Goal: Task Accomplishment & Management: Complete application form

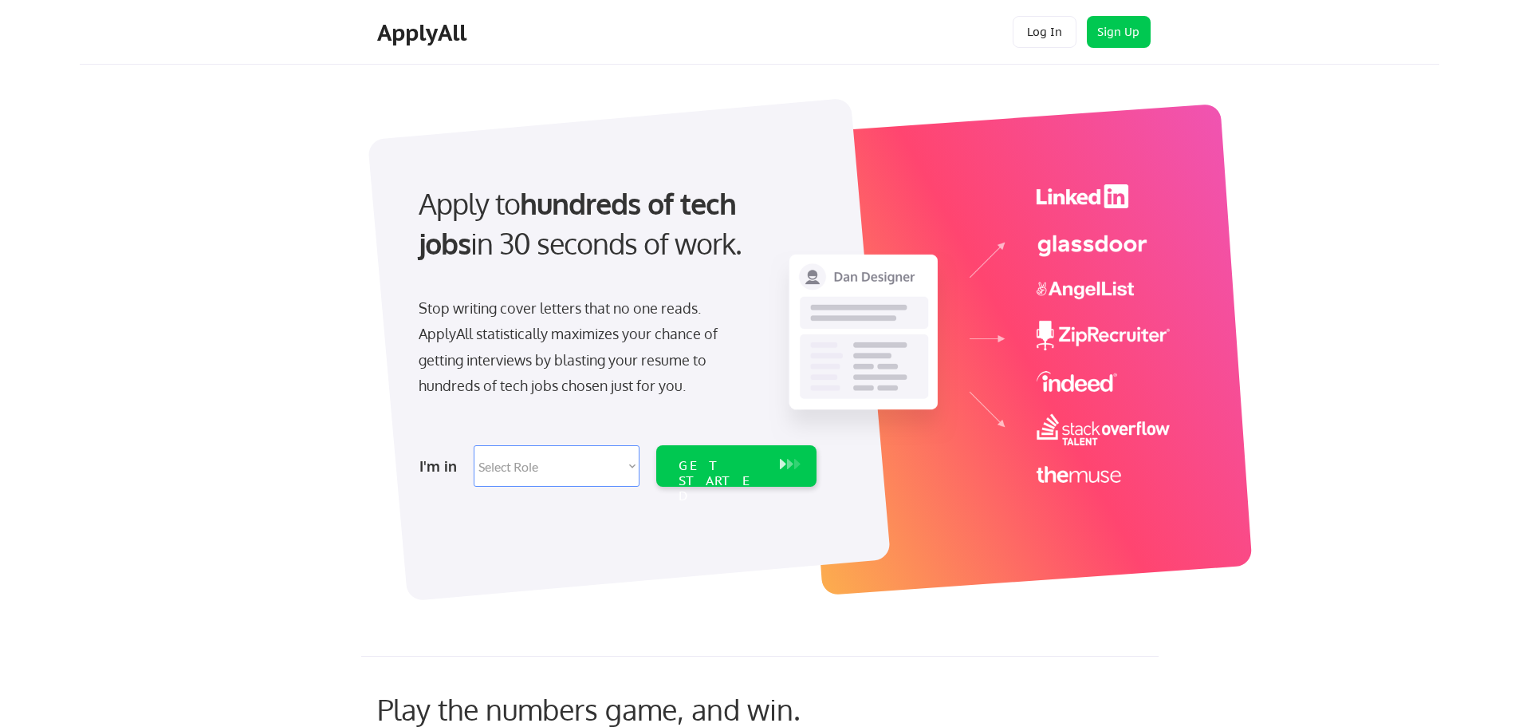
click at [617, 456] on select "Select Role Software Engineering Product Management Customer Success Sales UI/U…" at bounding box center [557, 465] width 166 height 41
select select ""engineering""
click at [474, 445] on select "Select Role Software Engineering Product Management Customer Success Sales UI/U…" at bounding box center [557, 465] width 166 height 41
select select ""engineering""
click at [676, 453] on div "GET STARTED" at bounding box center [721, 465] width 101 height 41
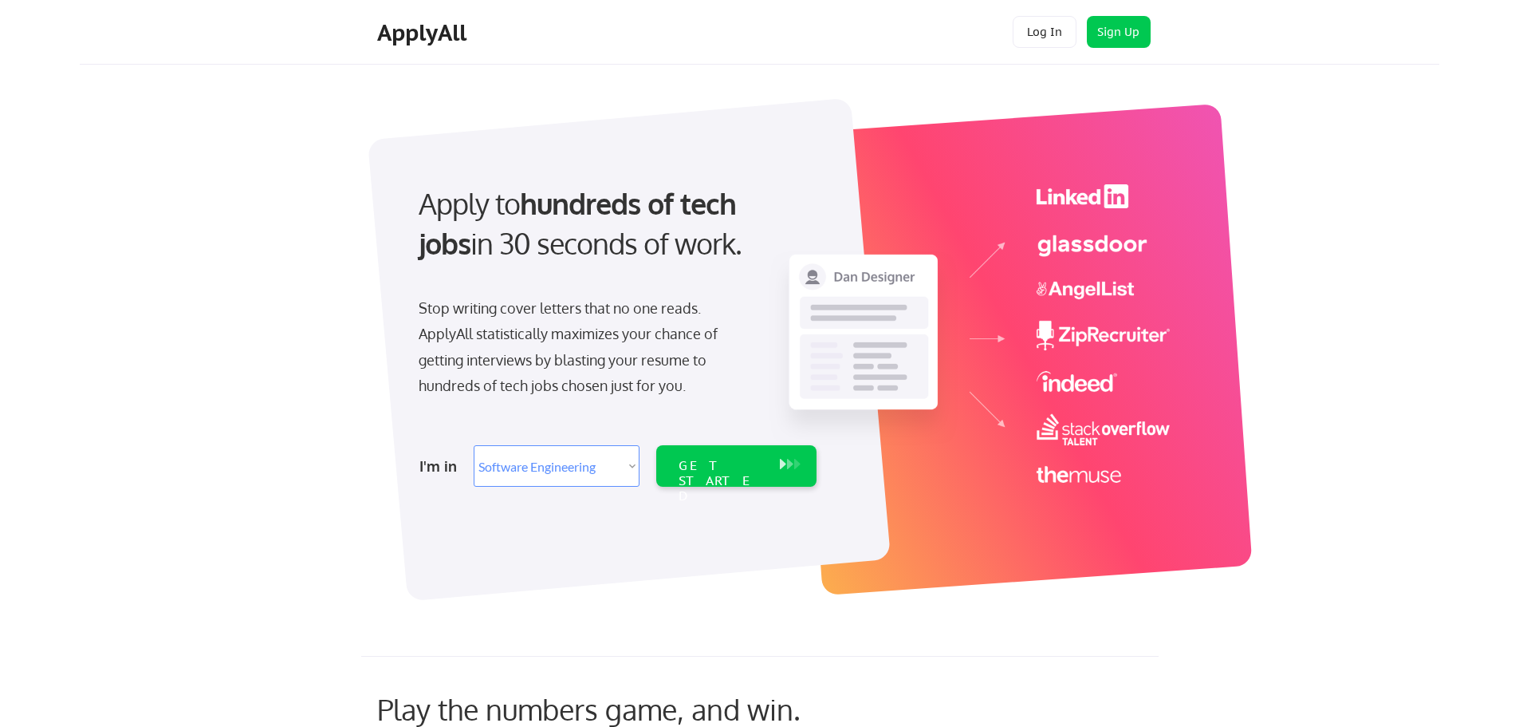
select select ""engineering""
click at [698, 462] on div "GET STARTED" at bounding box center [721, 481] width 85 height 46
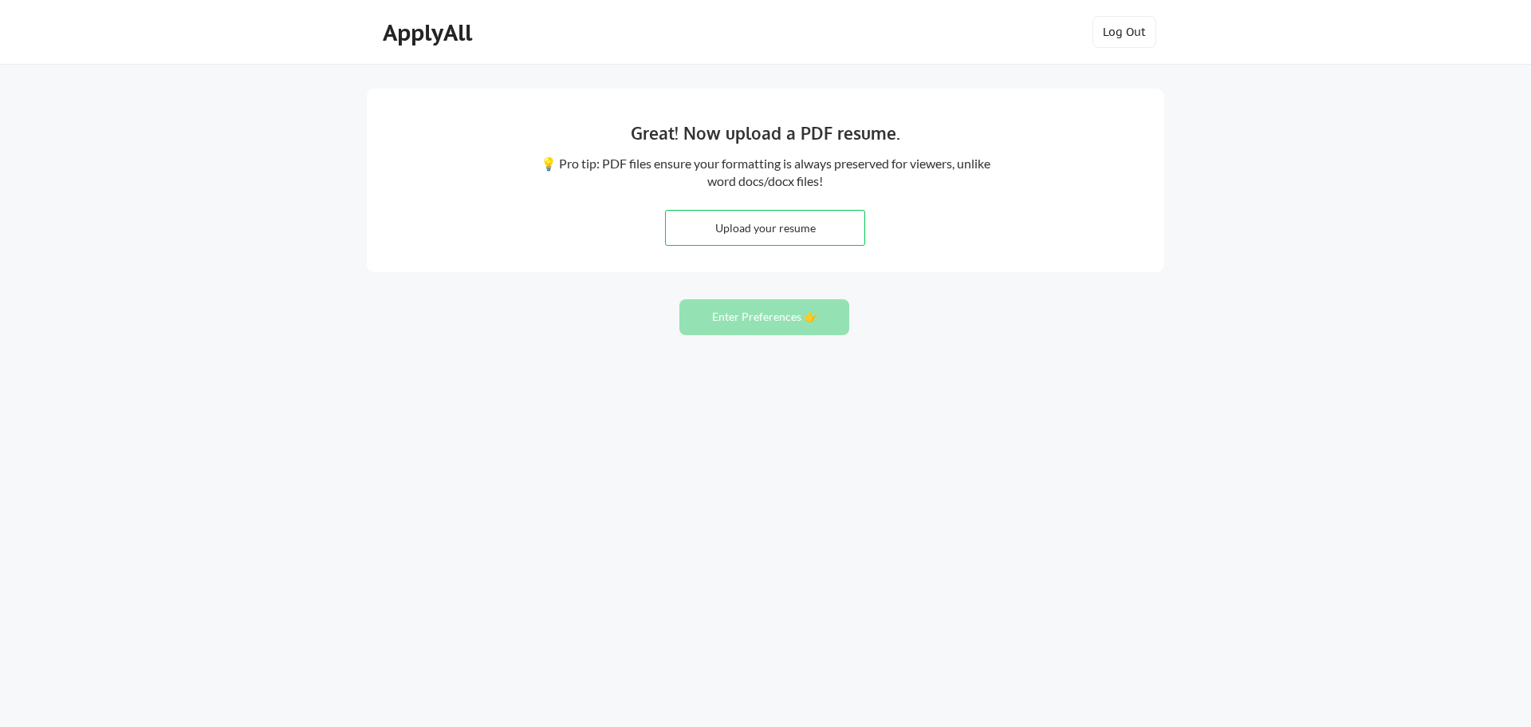
click at [1308, 381] on div "Great! Now upload a PDF resume. 💡 Pro tip: PDF files ensure your formatting is …" at bounding box center [765, 363] width 1531 height 727
click at [779, 223] on input "file" at bounding box center [765, 228] width 199 height 34
type input "C:\fakepath\Rahul_Bagale_Resume.pdf"
click at [798, 315] on button "Enter Preferences 👉" at bounding box center [765, 317] width 170 height 36
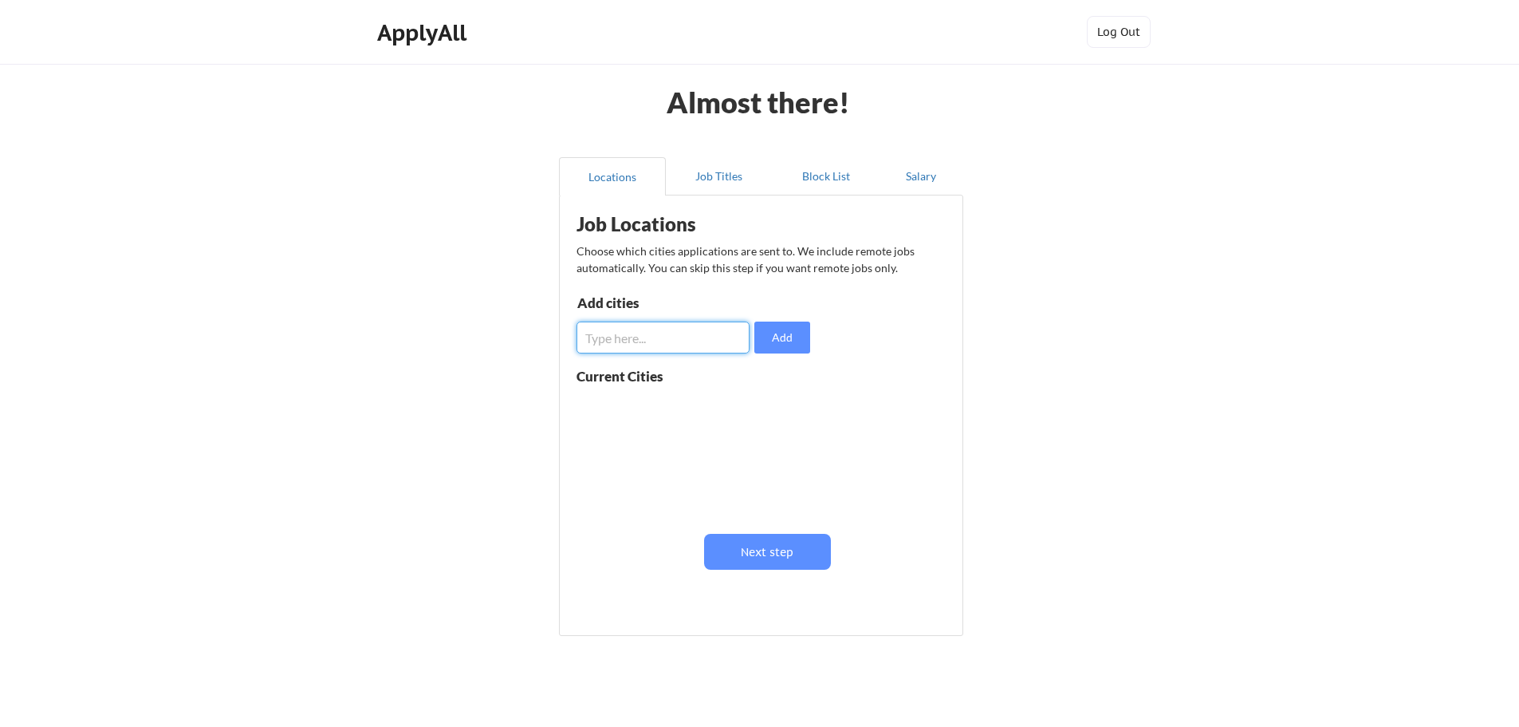
click at [636, 345] on input "input" at bounding box center [663, 337] width 173 height 32
type input "[GEOGRAPHIC_DATA]"
click at [773, 335] on button "Add" at bounding box center [782, 337] width 56 height 32
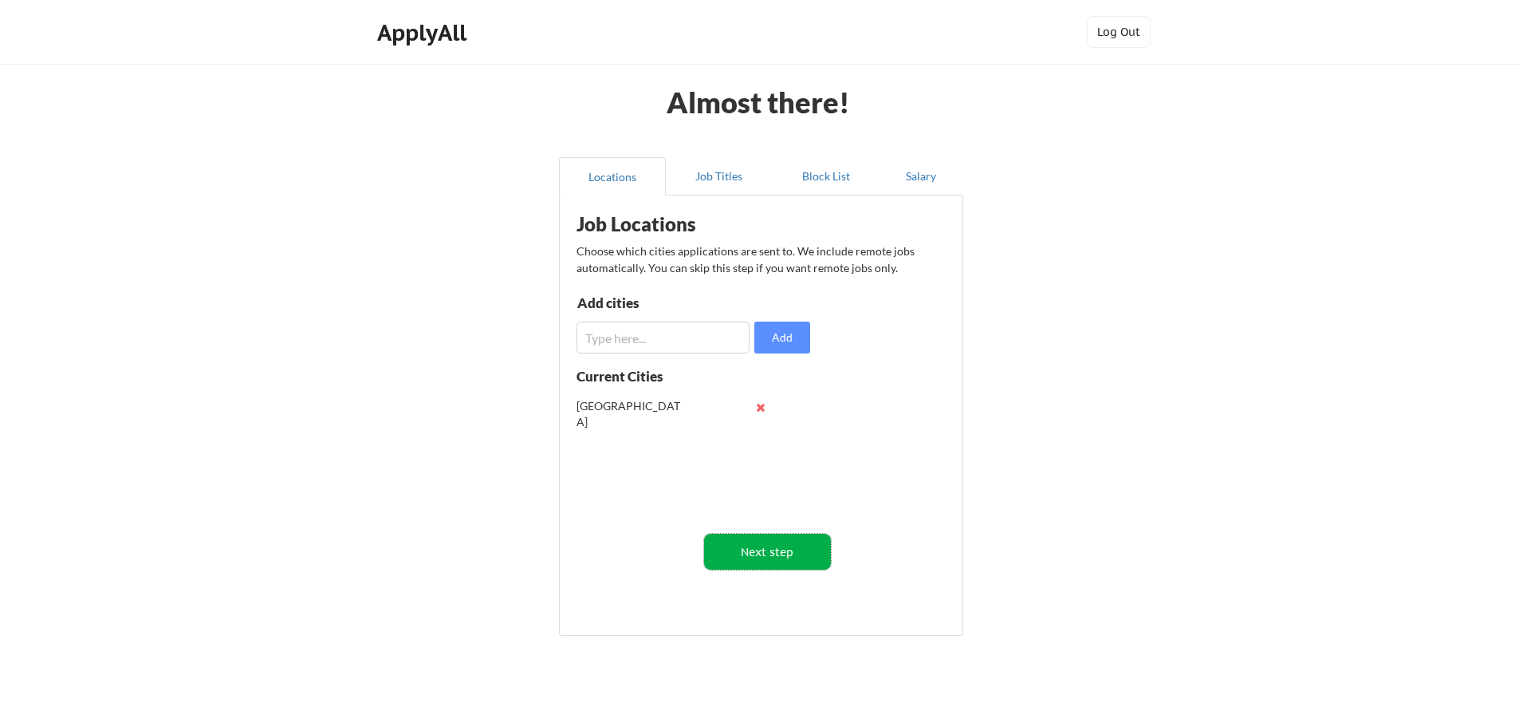
click at [745, 557] on button "Next step" at bounding box center [767, 552] width 127 height 36
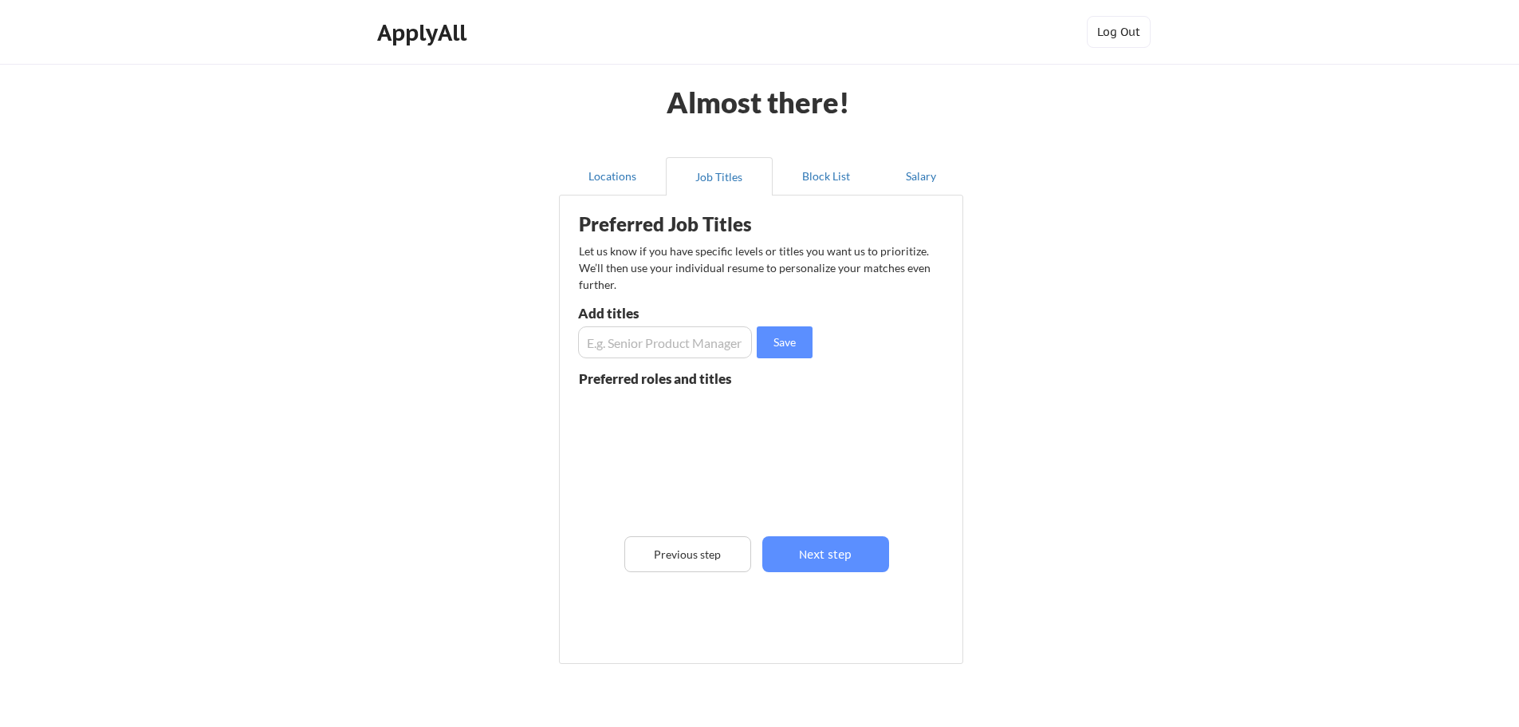
click at [629, 333] on input "input" at bounding box center [665, 342] width 174 height 32
type input "Senior Software Developer"
click at [799, 345] on button "Save" at bounding box center [785, 342] width 56 height 32
click at [656, 334] on input "input" at bounding box center [665, 342] width 174 height 32
type input "Team Lead"
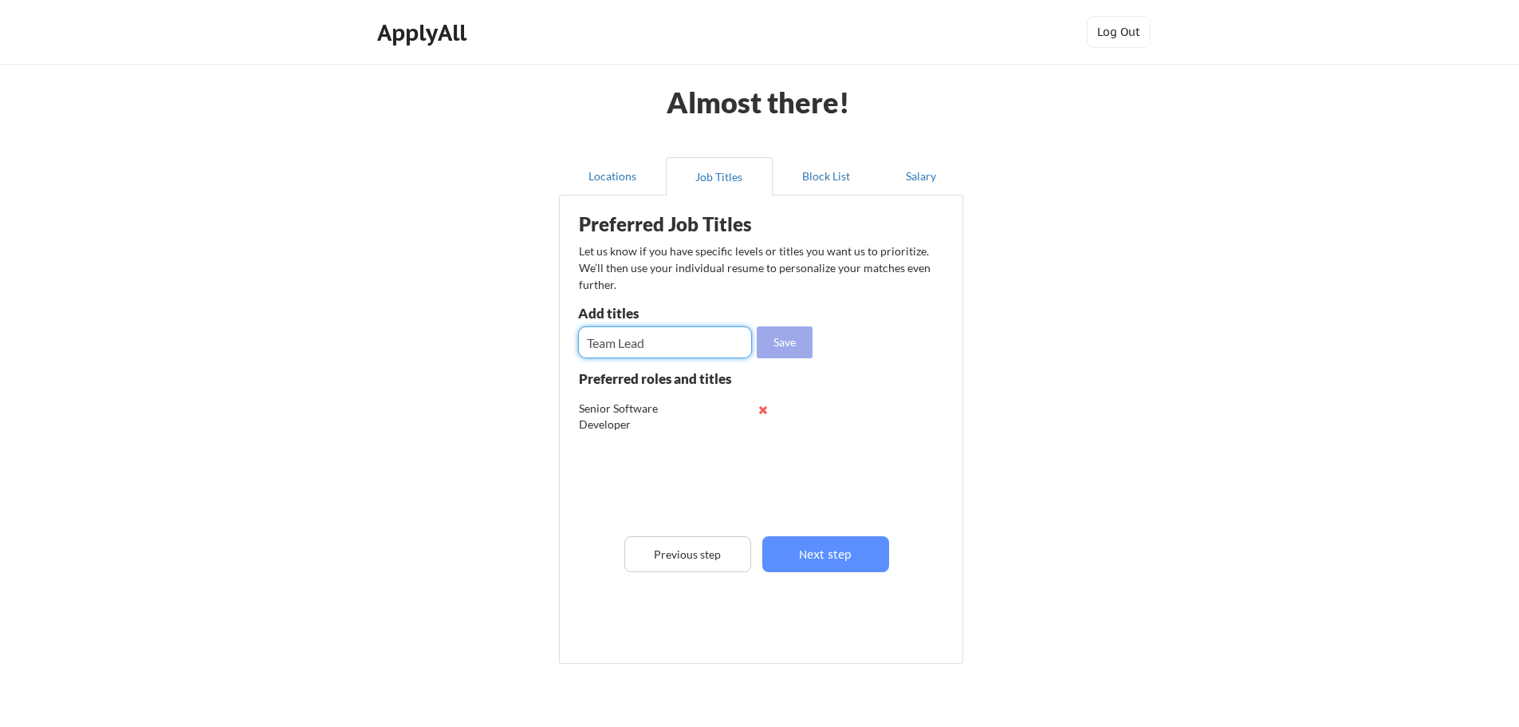
click at [774, 332] on button "Save" at bounding box center [785, 342] width 56 height 32
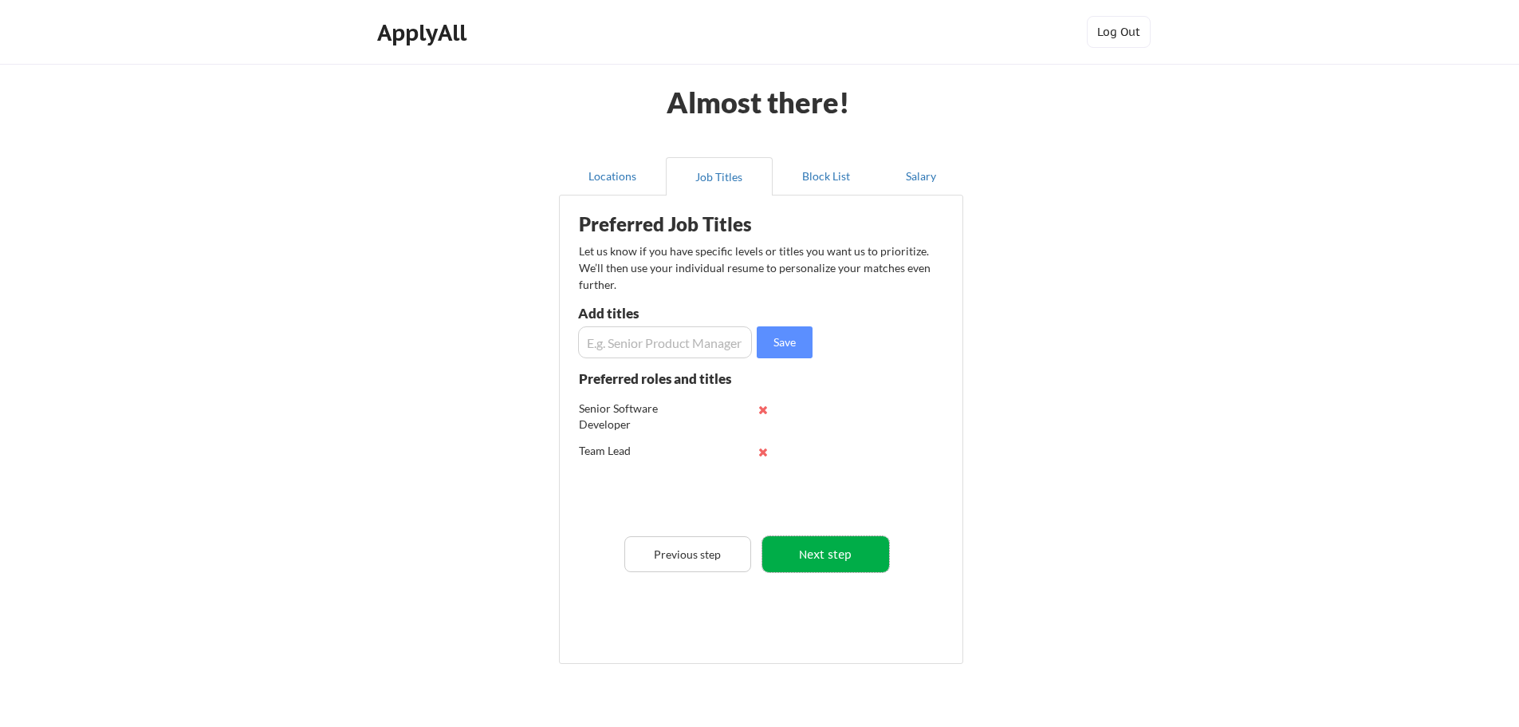
click at [781, 557] on button "Next step" at bounding box center [825, 554] width 127 height 36
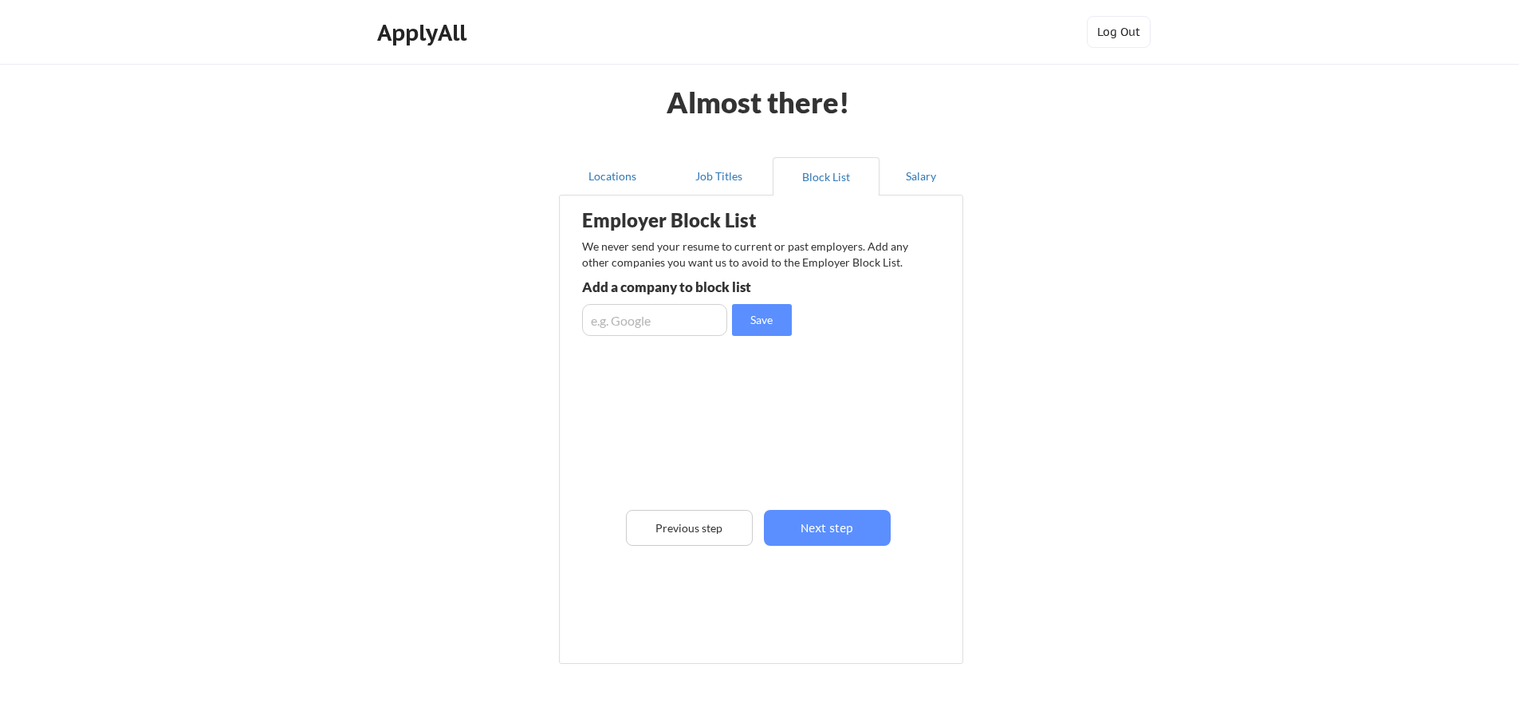
click at [648, 301] on div "Employer Block List We never send your resume to current or past employers. Add…" at bounding box center [761, 405] width 387 height 412
click at [653, 315] on input "input" at bounding box center [654, 320] width 145 height 32
type input "Globant"
click at [763, 319] on button "Save" at bounding box center [762, 320] width 60 height 32
click at [794, 527] on button "Next step" at bounding box center [827, 528] width 127 height 36
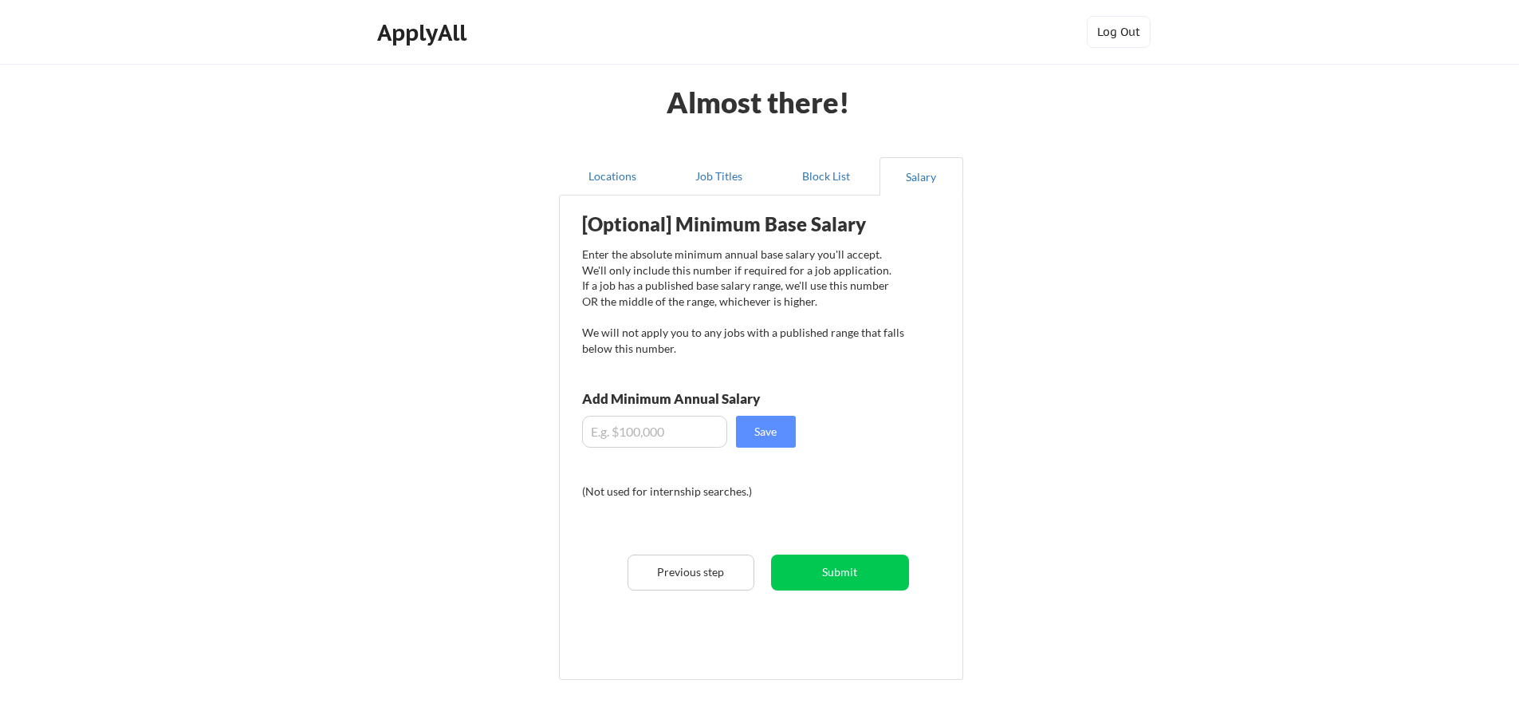
click at [672, 433] on input "input" at bounding box center [654, 432] width 145 height 32
type input "$2"
type input "$35,000,000"
click at [777, 442] on button "Save" at bounding box center [766, 432] width 60 height 32
click at [813, 576] on button "Submit" at bounding box center [840, 572] width 138 height 36
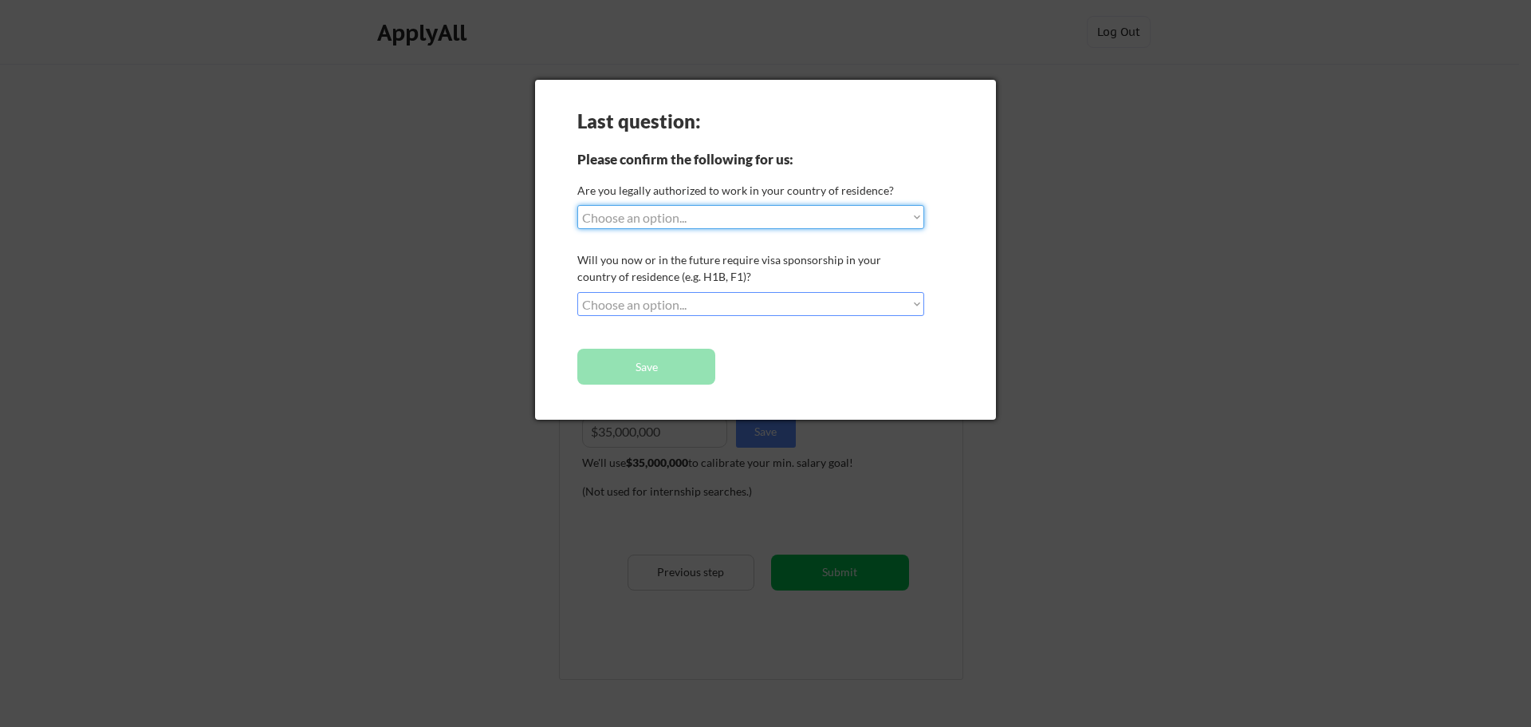
click at [650, 227] on select "Choose an option... Yes, I am a [DEMOGRAPHIC_DATA] Citizen Yes, I am a [DEMOGRA…" at bounding box center [750, 217] width 347 height 24
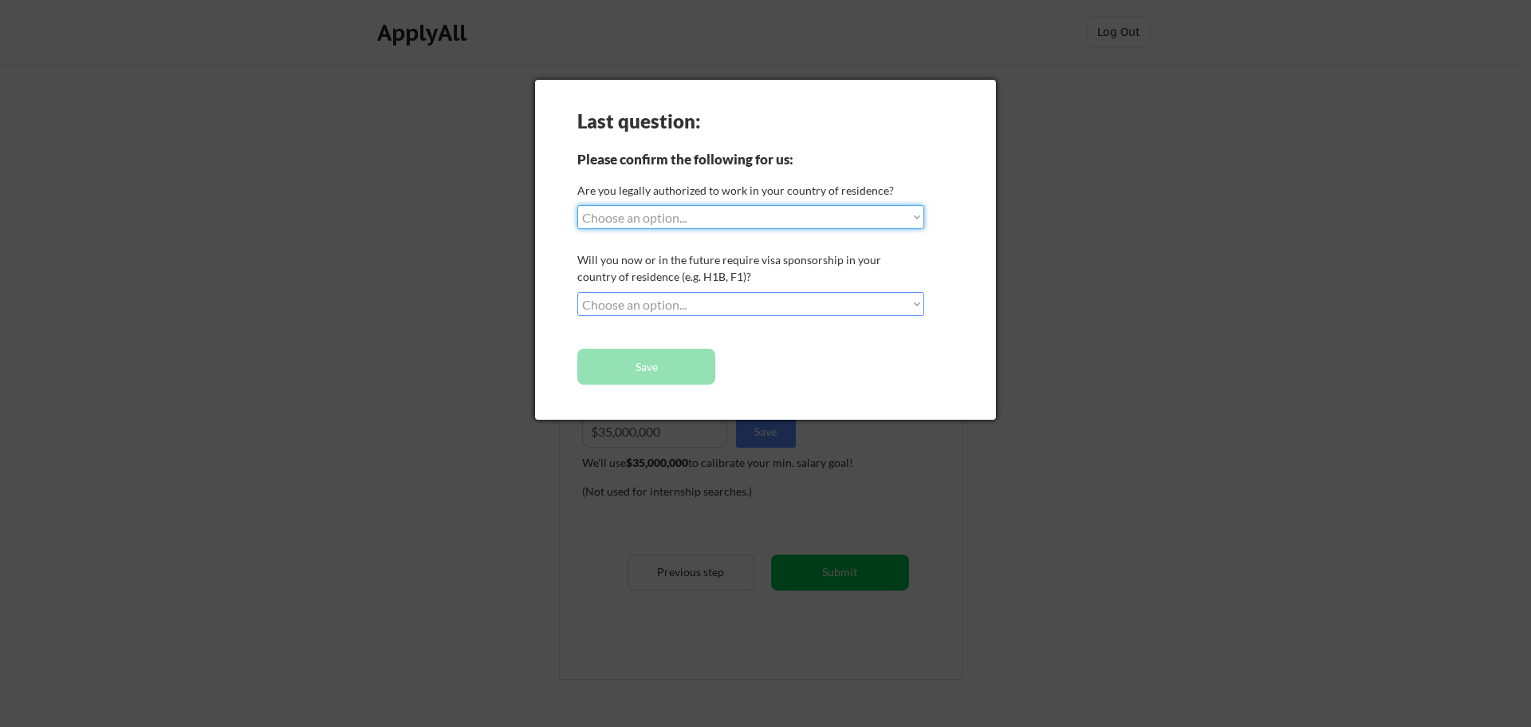
select select ""yes__i_am_an_other_[DEMOGRAPHIC_DATA]""
click at [577, 205] on select "Choose an option... Yes, I am a [DEMOGRAPHIC_DATA] Citizen Yes, I am a [DEMOGRA…" at bounding box center [750, 217] width 347 height 24
click at [689, 309] on select "Choose an option... No, I will not need sponsorship Yes, I will need sponsorship" at bounding box center [750, 304] width 347 height 24
select select ""no__i_will_not_need_sponsorship""
click at [577, 292] on select "Choose an option... No, I will not need sponsorship Yes, I will need sponsorship" at bounding box center [750, 304] width 347 height 24
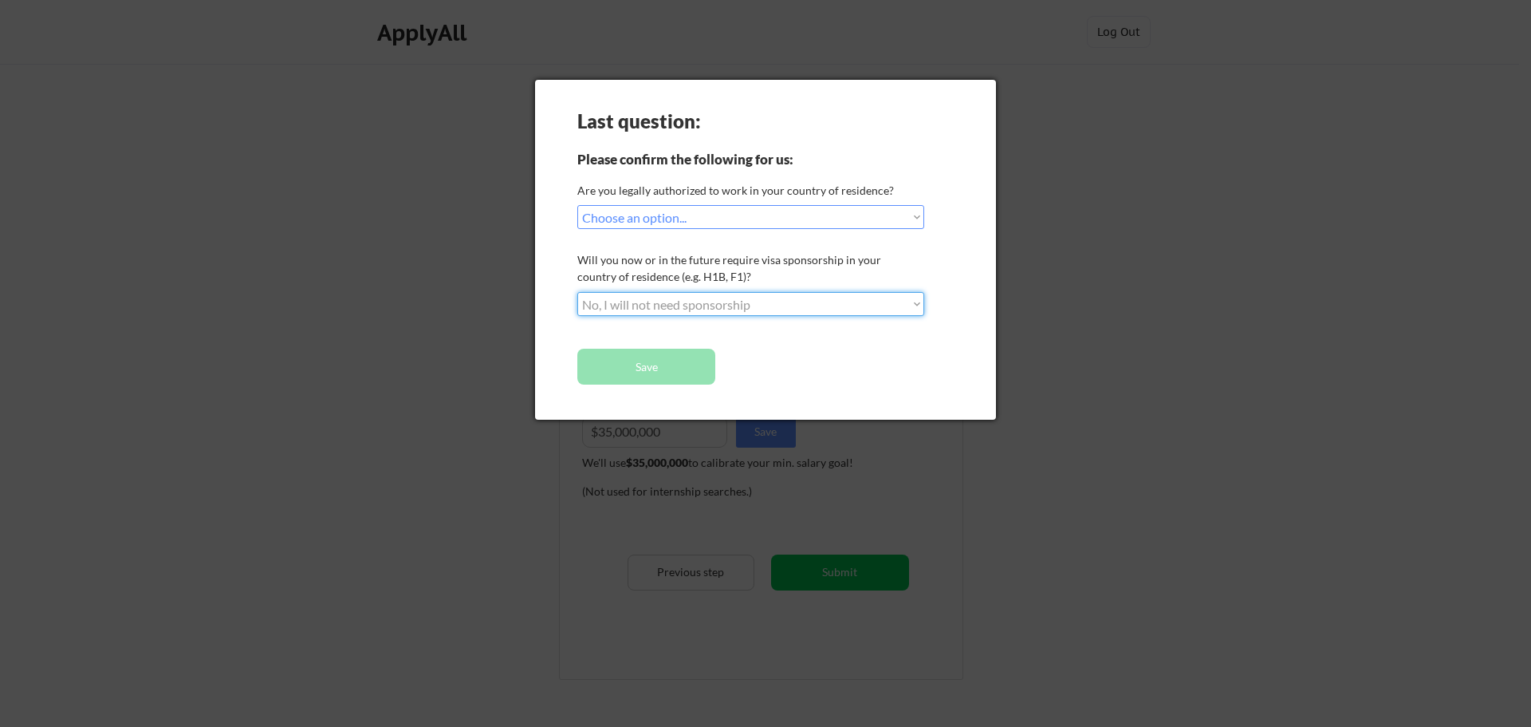
drag, startPoint x: 689, startPoint y: 315, endPoint x: 695, endPoint y: 350, distance: 35.5
click at [695, 350] on button "Save" at bounding box center [646, 367] width 138 height 36
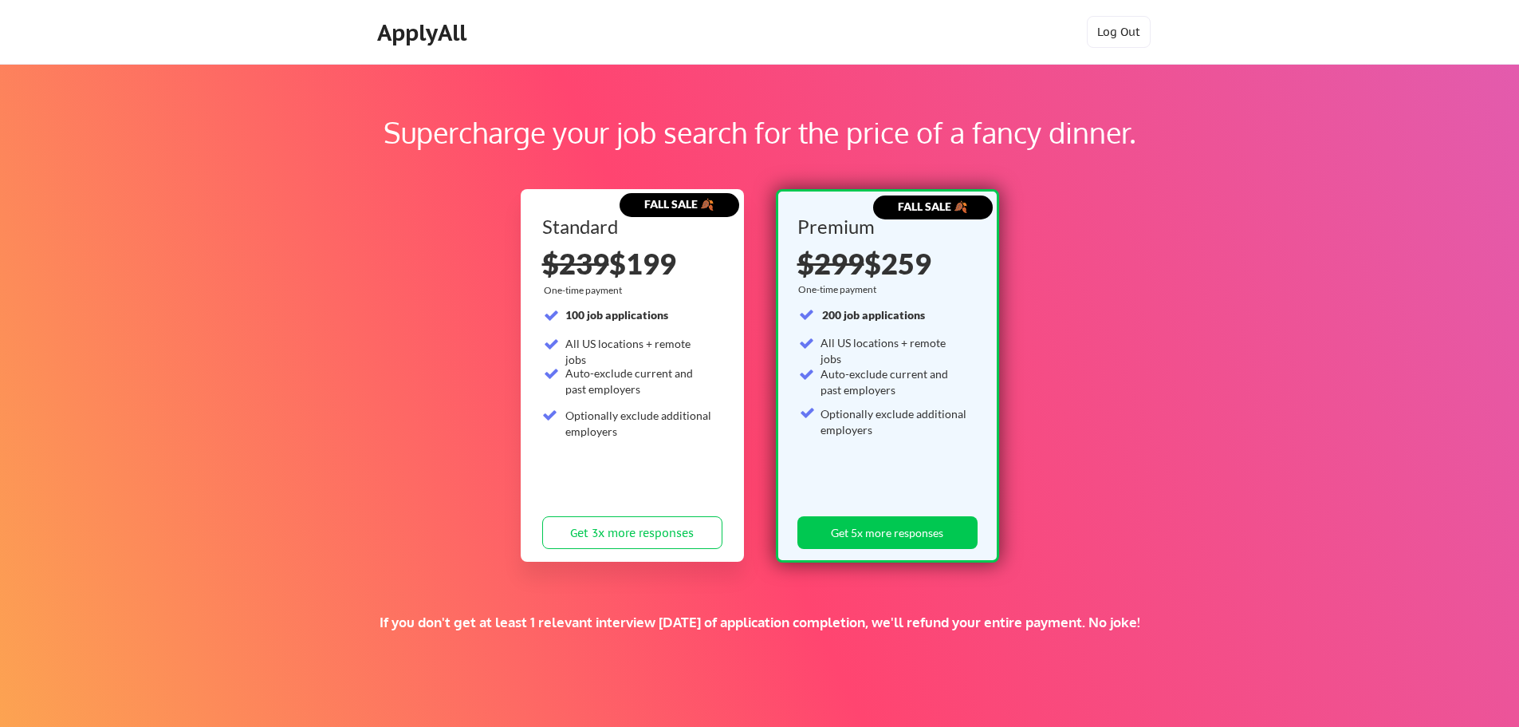
click at [1111, 11] on div "ApplyAll Log Out" at bounding box center [759, 32] width 1519 height 65
click at [1111, 31] on button "Log Out" at bounding box center [1119, 32] width 64 height 32
